Goal: Check status: Check status

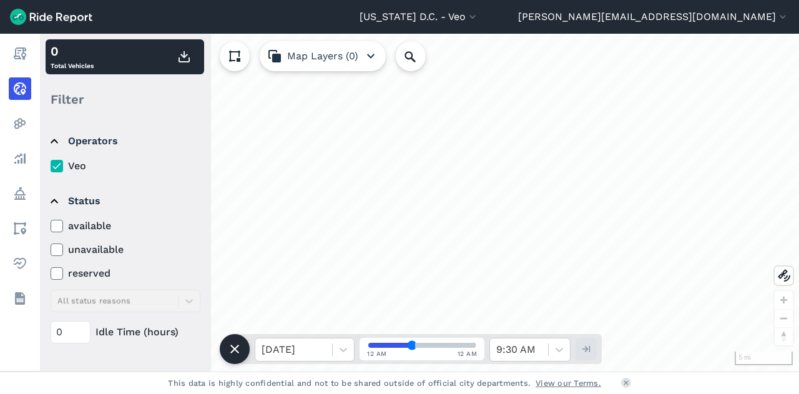
click at [499, 162] on div "loading" at bounding box center [419, 203] width 759 height 338
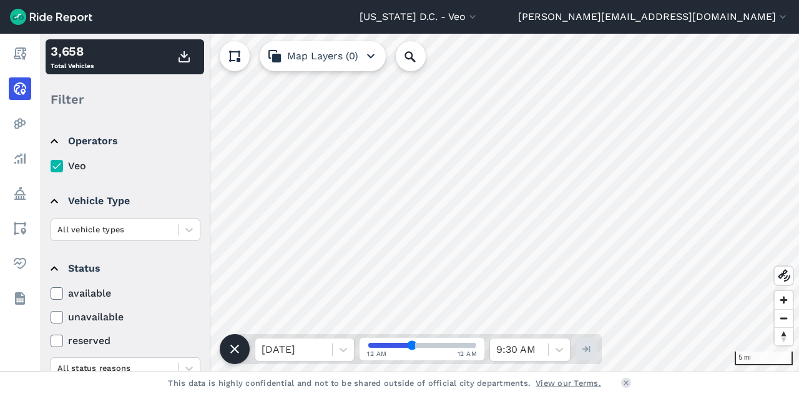
click at [61, 290] on icon at bounding box center [56, 293] width 11 height 12
click at [51, 290] on input "available" at bounding box center [51, 290] width 0 height 8
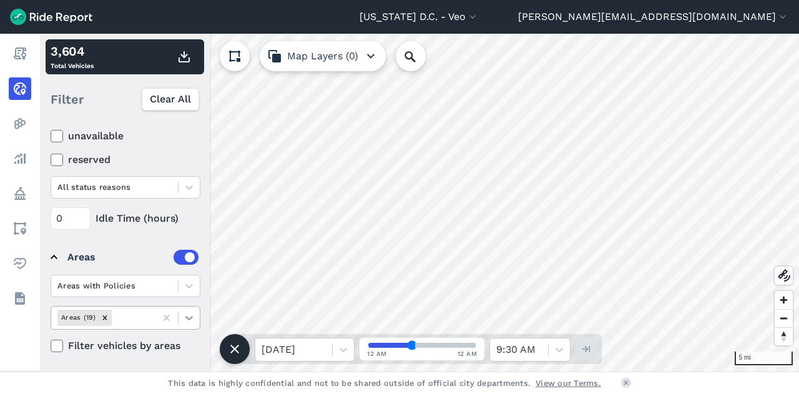
click at [185, 311] on icon at bounding box center [189, 317] width 12 height 12
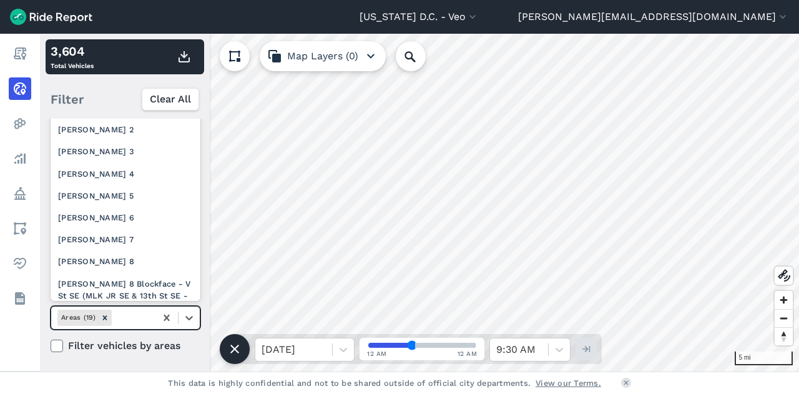
scroll to position [275, 0]
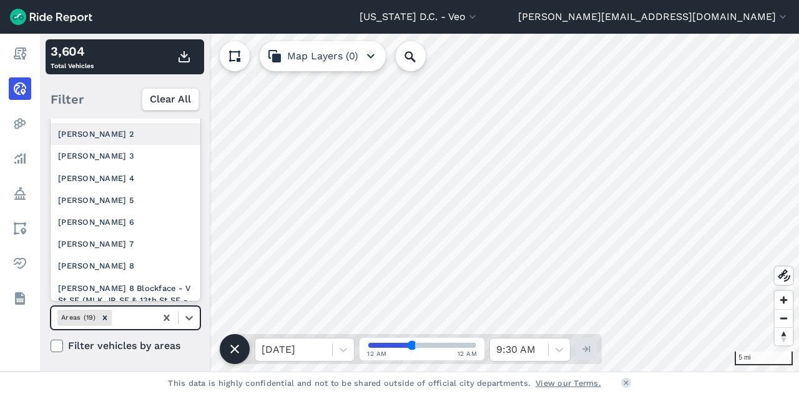
click at [92, 145] on div "[PERSON_NAME] 2" at bounding box center [126, 134] width 150 height 22
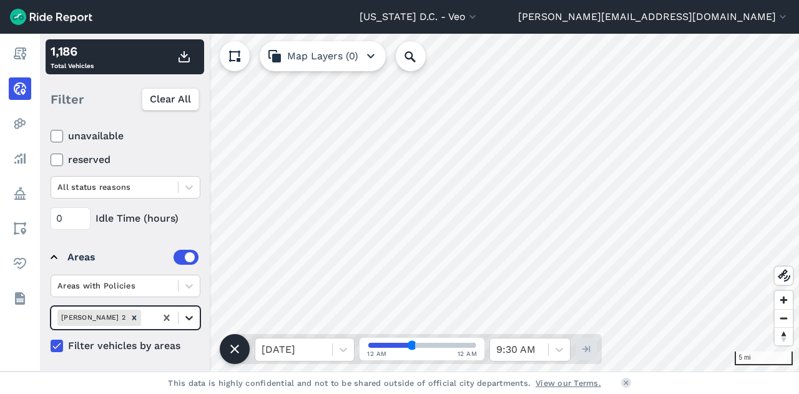
click at [191, 316] on icon at bounding box center [188, 318] width 7 height 4
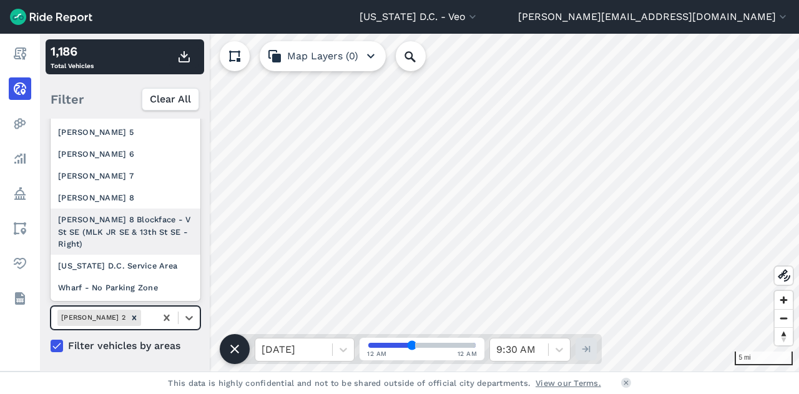
scroll to position [231, 0]
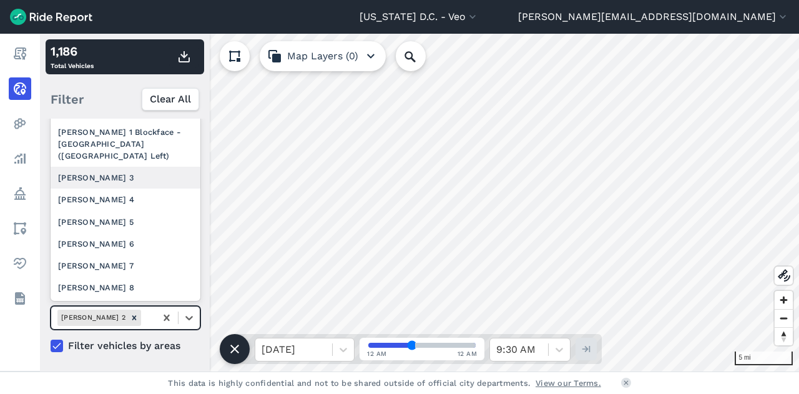
click at [102, 189] on div "[PERSON_NAME] 3" at bounding box center [126, 178] width 150 height 22
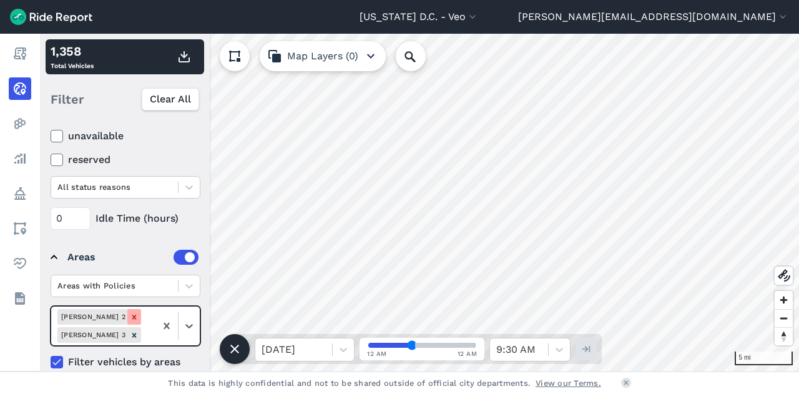
click at [132, 315] on icon "Remove Ward 2" at bounding box center [134, 317] width 4 height 4
